Goal: Information Seeking & Learning: Learn about a topic

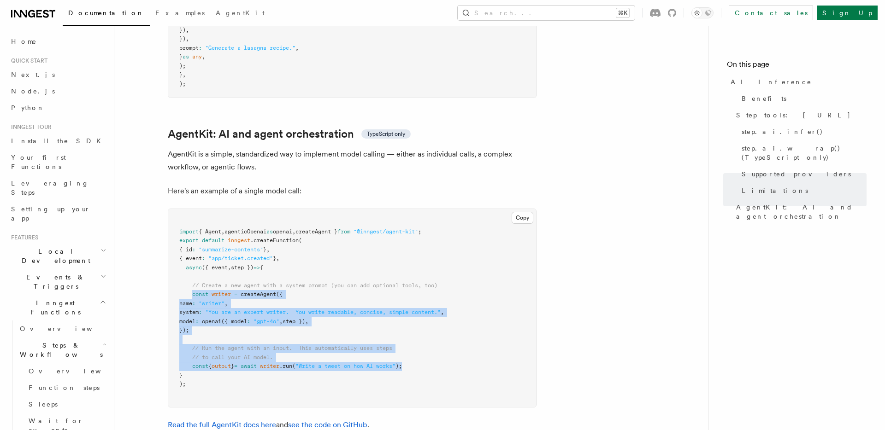
scroll to position [144, 0]
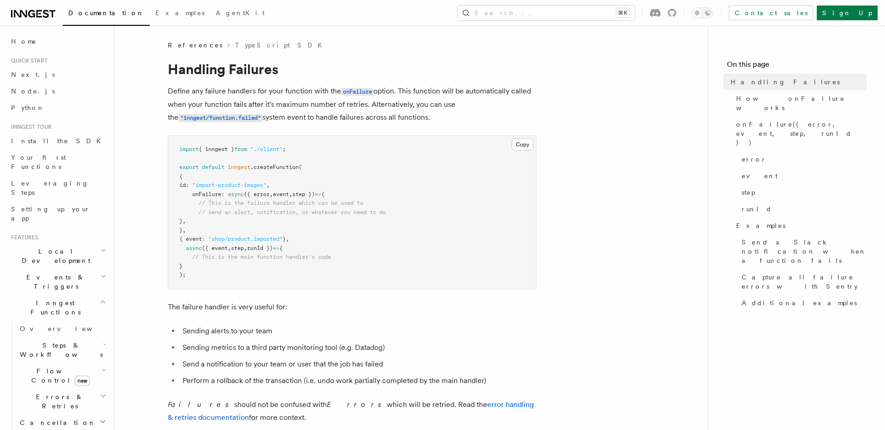
click at [269, 112] on p "Define any failure handlers for your function with the onFailure option. This f…" at bounding box center [352, 105] width 369 height 40
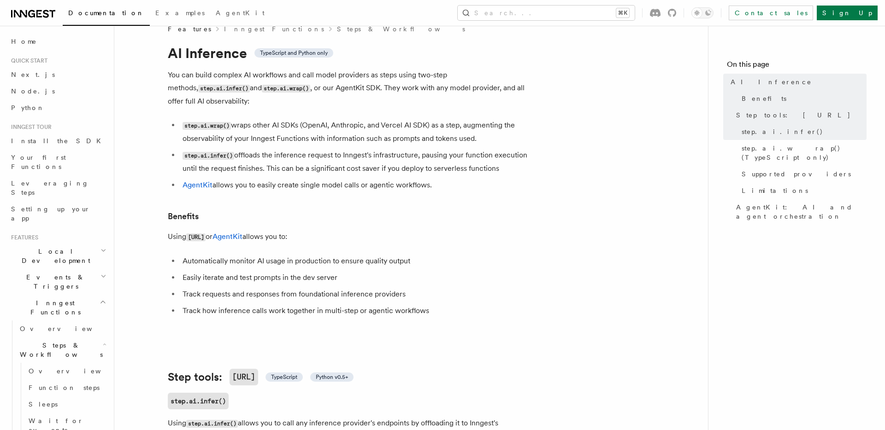
scroll to position [19, 0]
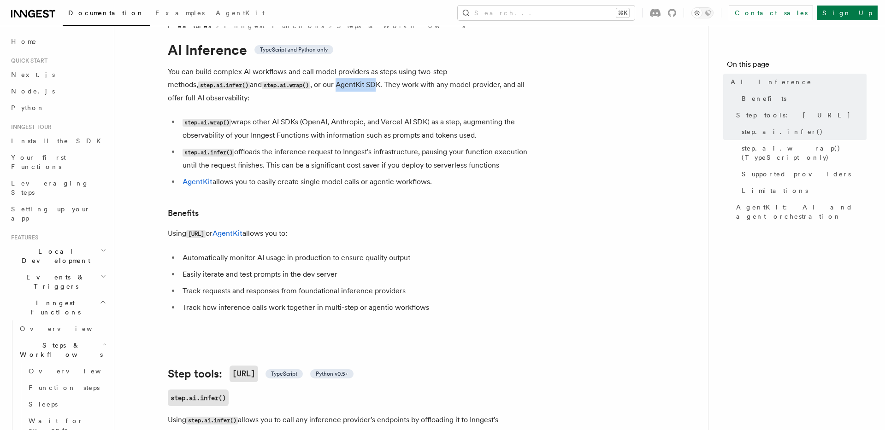
drag, startPoint x: 256, startPoint y: 86, endPoint x: 297, endPoint y: 86, distance: 41.5
click at [297, 86] on p "You can build complex AI workflows and call model providers as steps using two-…" at bounding box center [352, 84] width 369 height 39
drag, startPoint x: 466, startPoint y: 110, endPoint x: 493, endPoint y: 118, distance: 28.4
click at [493, 118] on li "step.ai.wrap() wraps other AI SDKs (OpenAI, Anthropic, and Vercel AI SDK) as a …" at bounding box center [358, 129] width 357 height 26
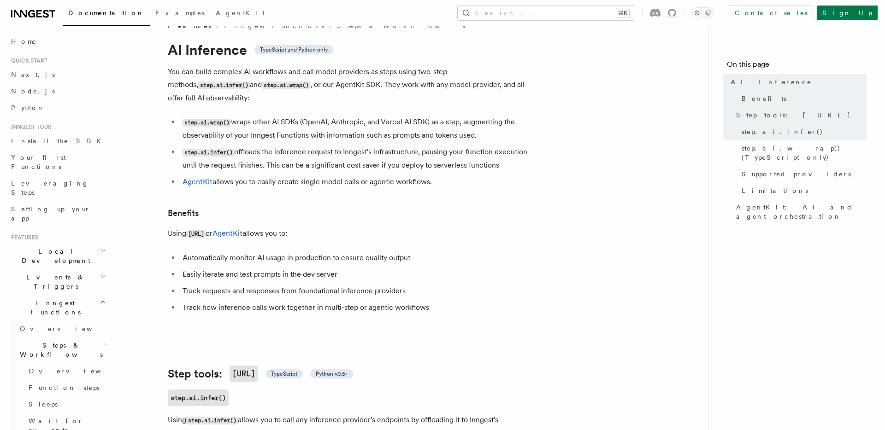
click at [442, 117] on li "step.ai.wrap() wraps other AI SDKs (OpenAI, Anthropic, and Vercel AI SDK) as a …" at bounding box center [358, 129] width 357 height 26
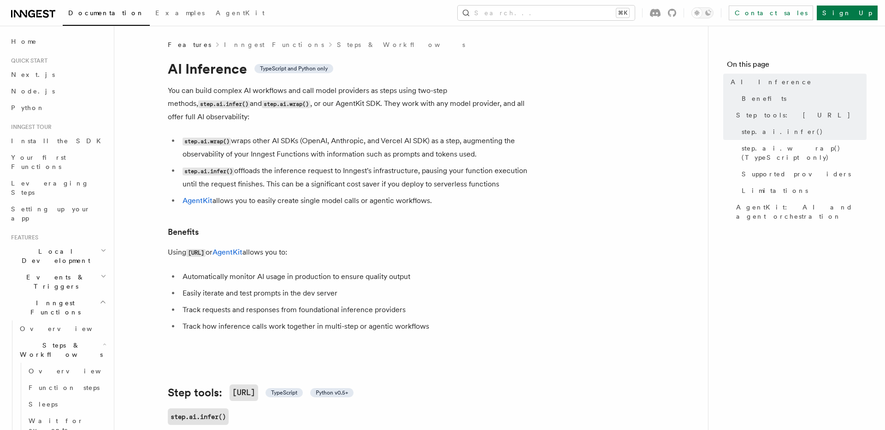
scroll to position [0, 0]
drag, startPoint x: 317, startPoint y: 91, endPoint x: 390, endPoint y: 91, distance: 73.3
click at [390, 91] on p "You can build complex AI workflows and call model providers as steps using two-…" at bounding box center [352, 104] width 369 height 39
click at [372, 106] on p "You can build complex AI workflows and call model providers as steps using two-…" at bounding box center [352, 104] width 369 height 39
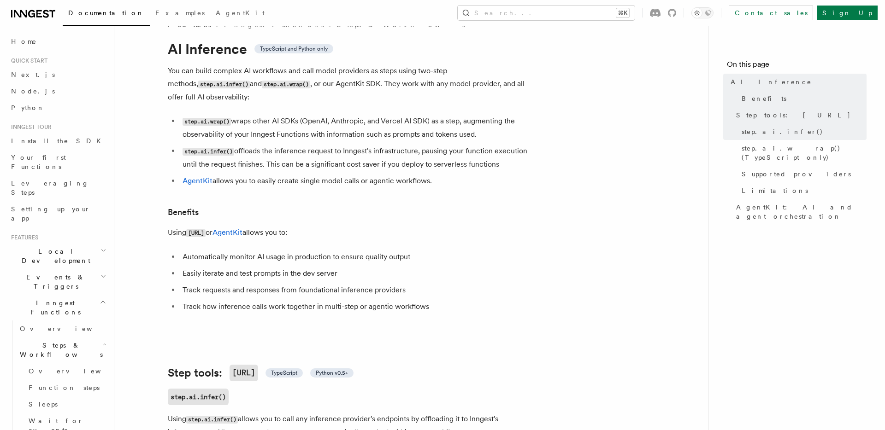
scroll to position [26, 0]
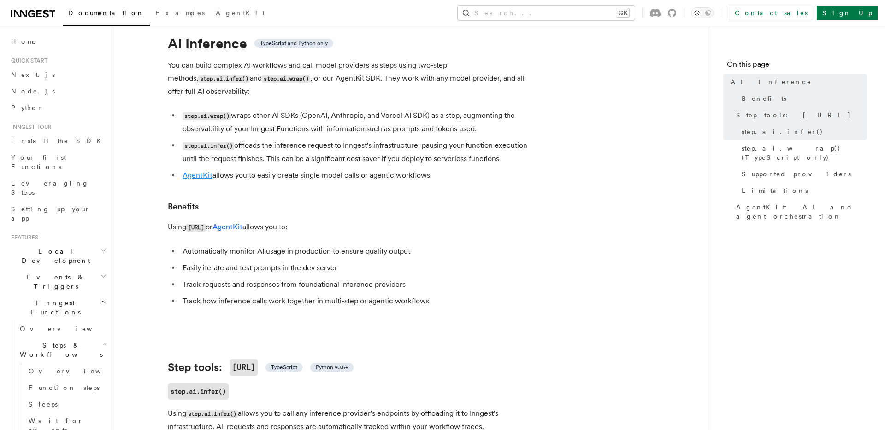
click at [202, 171] on link "AgentKit" at bounding box center [197, 175] width 30 height 9
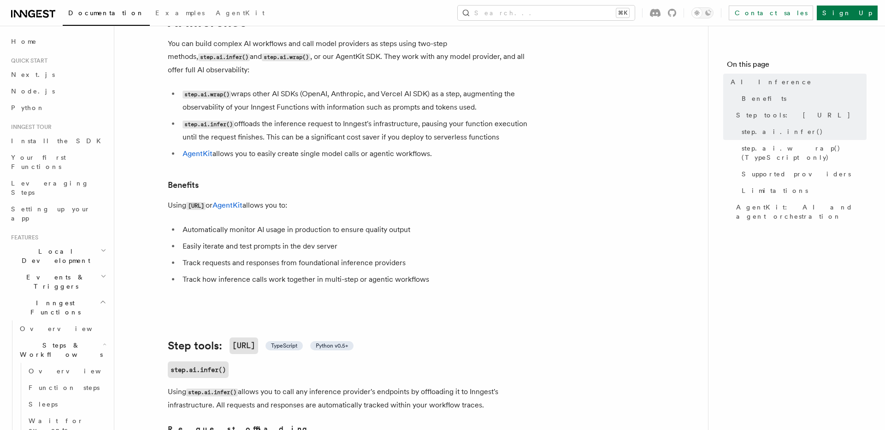
scroll to position [48, 0]
click at [254, 124] on li "step.ai.infer() offloads the inference request to Inngest's infrastructure, pau…" at bounding box center [358, 130] width 357 height 26
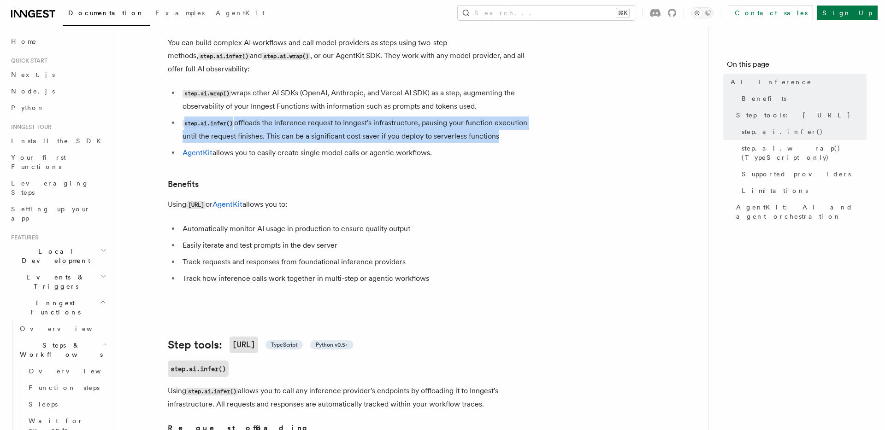
click at [254, 124] on li "step.ai.infer() offloads the inference request to Inngest's infrastructure, pau…" at bounding box center [358, 130] width 357 height 26
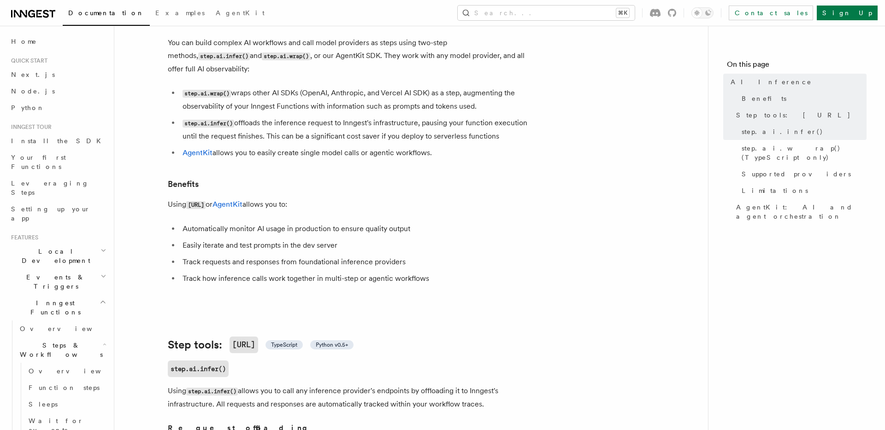
click at [297, 121] on li "step.ai.infer() offloads the inference request to Inngest's infrastructure, pau…" at bounding box center [358, 130] width 357 height 26
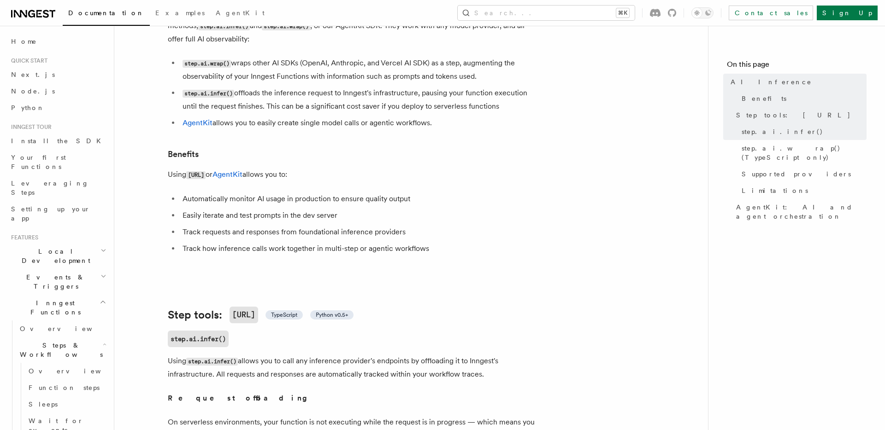
scroll to position [81, 0]
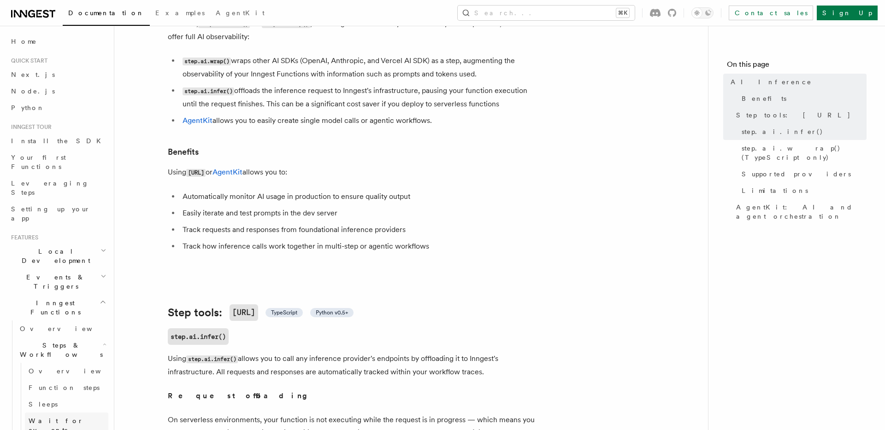
click at [56, 417] on span "Wait for events" at bounding box center [69, 426] width 80 height 18
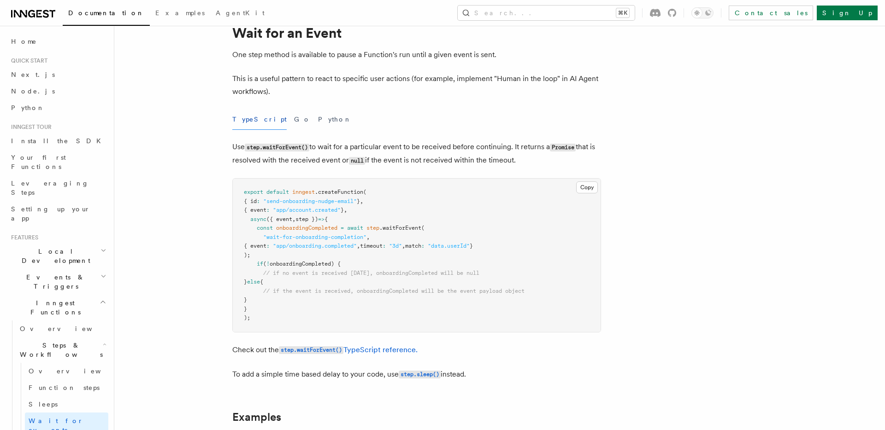
scroll to position [40, 0]
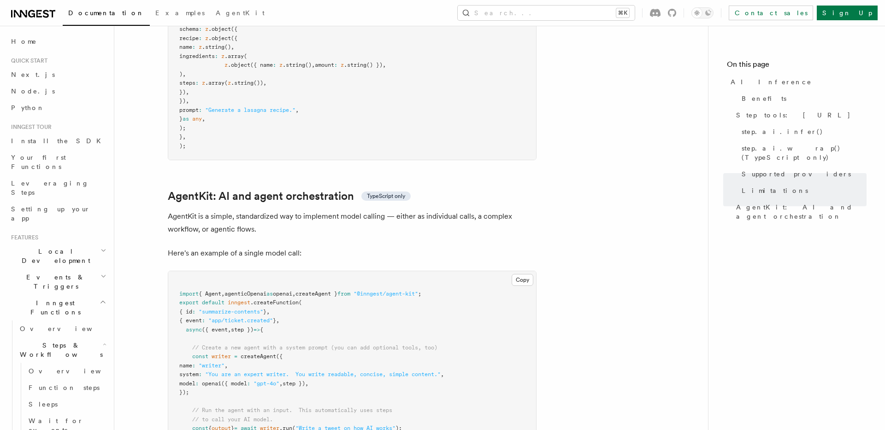
scroll to position [2562, 0]
click at [316, 211] on p "AgentKit is a simple, standardized way to implement model calling — either as i…" at bounding box center [352, 224] width 369 height 26
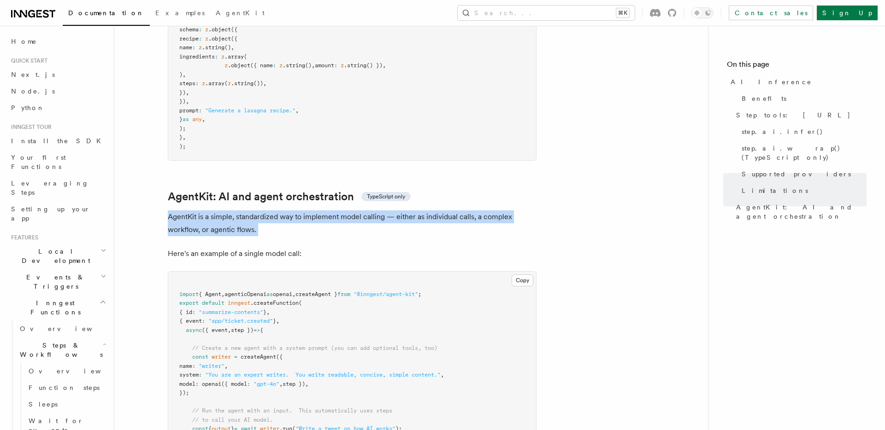
click at [316, 211] on p "AgentKit is a simple, standardized way to implement model calling — either as i…" at bounding box center [352, 224] width 369 height 26
click at [309, 211] on p "AgentKit is a simple, standardized way to implement model calling — either as i…" at bounding box center [352, 224] width 369 height 26
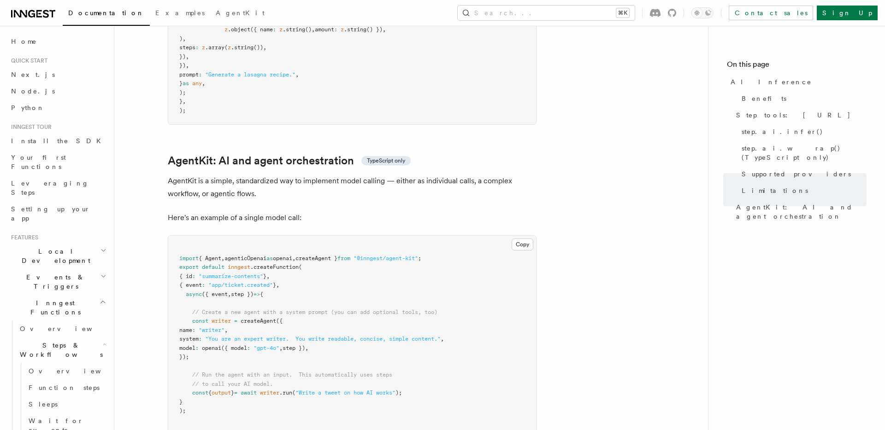
scroll to position [2601, 0]
click at [440, 172] on p "AgentKit is a simple, standardized way to implement model calling — either as i…" at bounding box center [352, 185] width 369 height 26
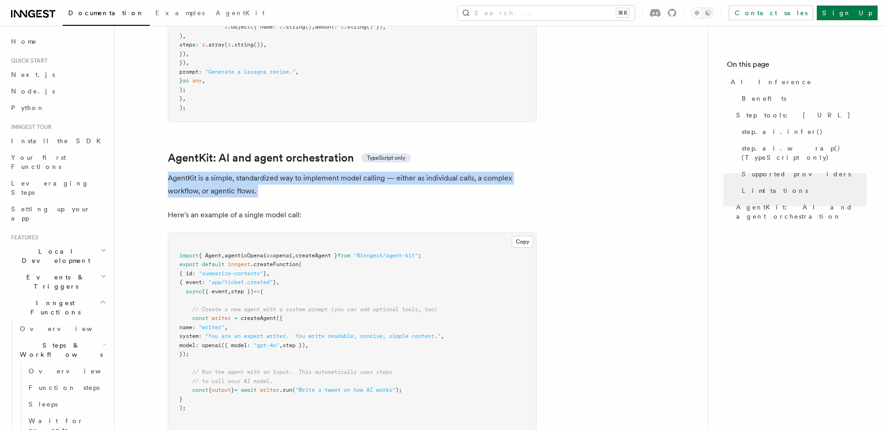
click at [440, 172] on p "AgentKit is a simple, standardized way to implement model calling — either as i…" at bounding box center [352, 185] width 369 height 26
click at [449, 172] on p "AgentKit is a simple, standardized way to implement model calling — either as i…" at bounding box center [352, 185] width 369 height 26
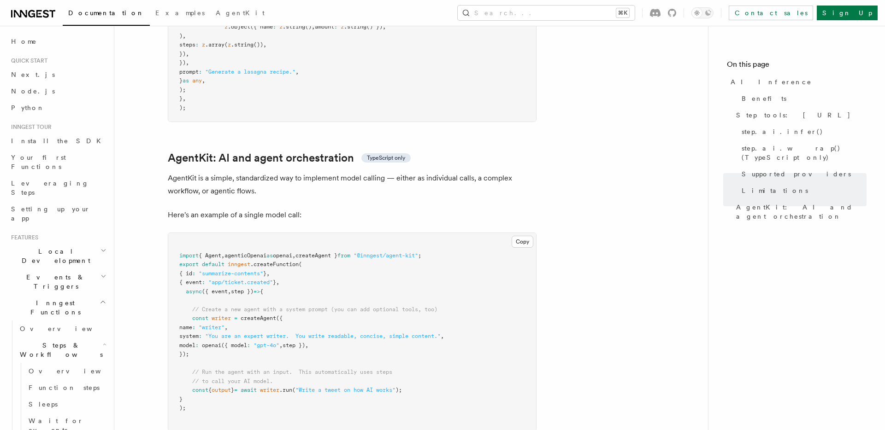
click at [466, 172] on p "AgentKit is a simple, standardized way to implement model calling — either as i…" at bounding box center [352, 185] width 369 height 26
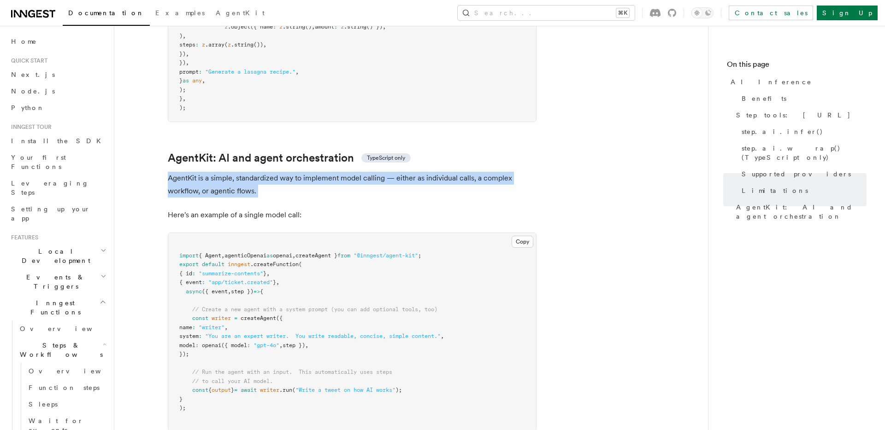
click at [466, 172] on p "AgentKit is a simple, standardized way to implement model calling — either as i…" at bounding box center [352, 185] width 369 height 26
click at [317, 172] on p "AgentKit is a simple, standardized way to implement model calling — either as i…" at bounding box center [352, 185] width 369 height 26
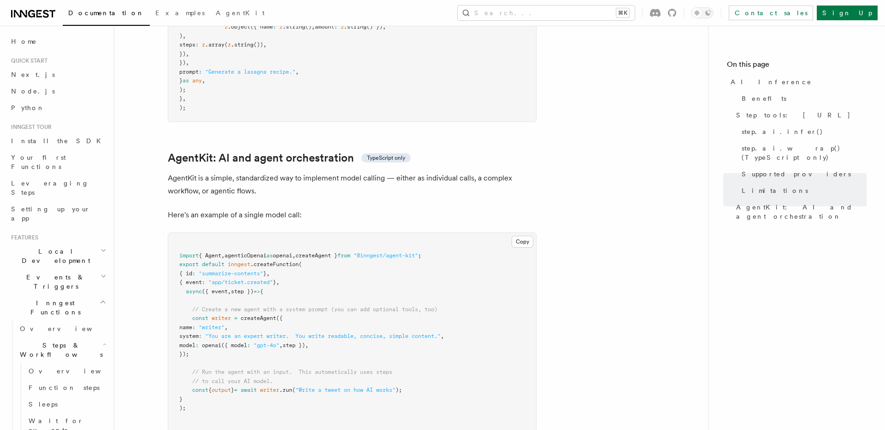
click at [274, 209] on p "Here's an example of a single model call:" at bounding box center [352, 215] width 369 height 13
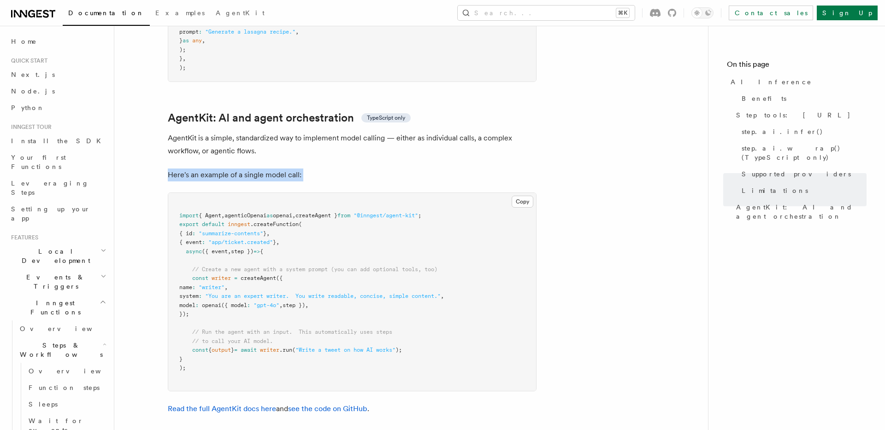
scroll to position [2658, 0]
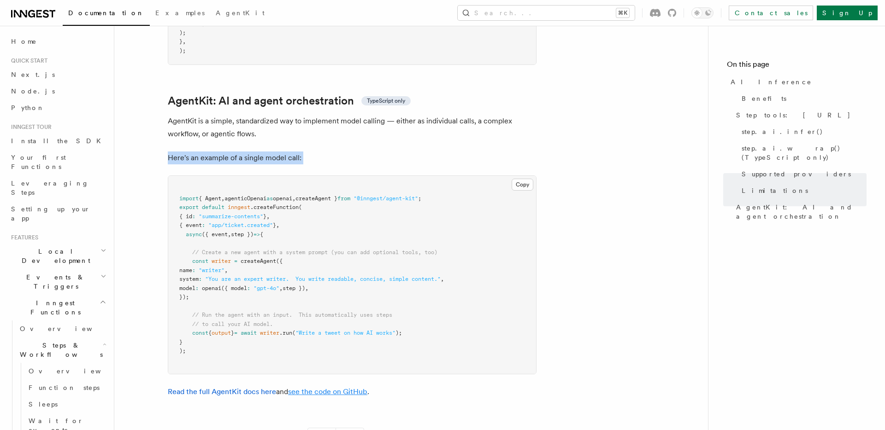
click at [325, 387] on link "see the code on GitHub" at bounding box center [327, 391] width 79 height 9
